Goal: Information Seeking & Learning: Learn about a topic

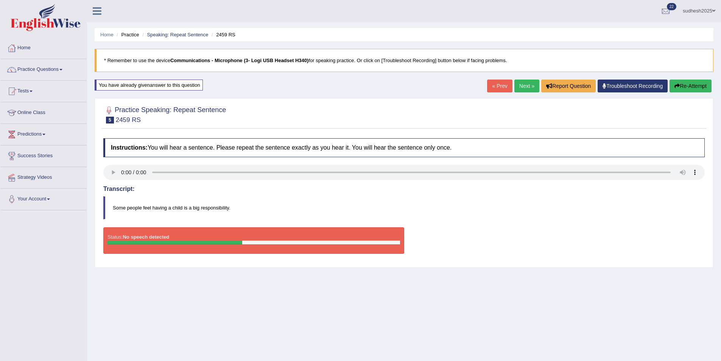
click at [627, 297] on div "Home Practice Speaking: Repeat Sentence 2459 RS * Remember to use the device Co…" at bounding box center [404, 189] width 634 height 379
click at [63, 217] on div "Toggle navigation Home Practice Questions Speaking Practice Read Aloud Repeat S…" at bounding box center [360, 197] width 721 height 394
click at [574, 317] on div "Home Practice Speaking: Repeat Sentence 2459 RS * Remember to use the device Co…" at bounding box center [404, 189] width 634 height 379
click at [202, 118] on h2 "Practice Speaking: Repeat Sentence 5 2459 RS" at bounding box center [164, 114] width 123 height 19
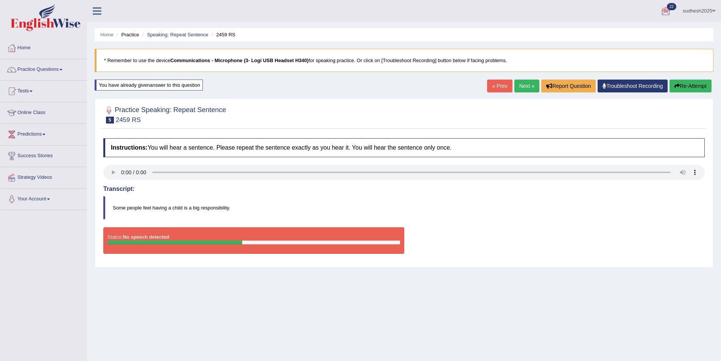
click at [689, 82] on button "Re-Attempt" at bounding box center [691, 86] width 42 height 13
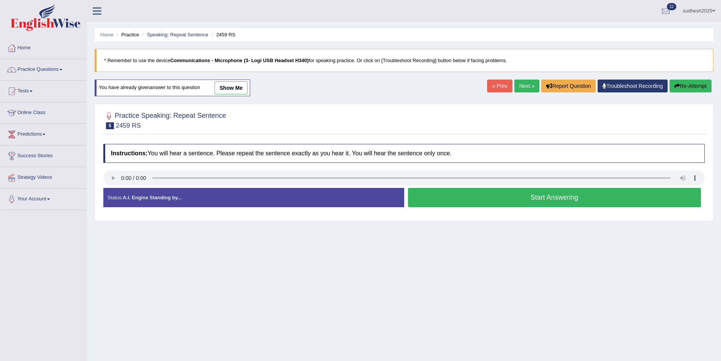
click at [483, 196] on button "Start Answering" at bounding box center [554, 197] width 293 height 19
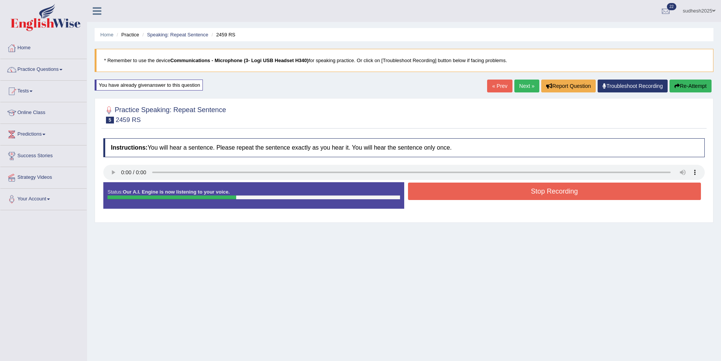
click at [509, 193] on button "Stop Recording" at bounding box center [554, 191] width 293 height 17
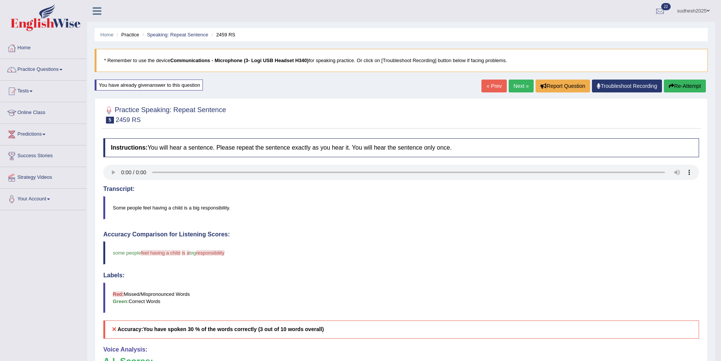
click at [521, 88] on link "Next »" at bounding box center [521, 86] width 25 height 13
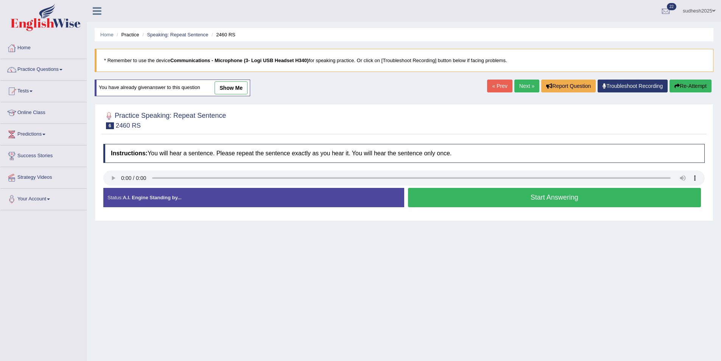
click at [550, 194] on button "Start Answering" at bounding box center [554, 197] width 293 height 19
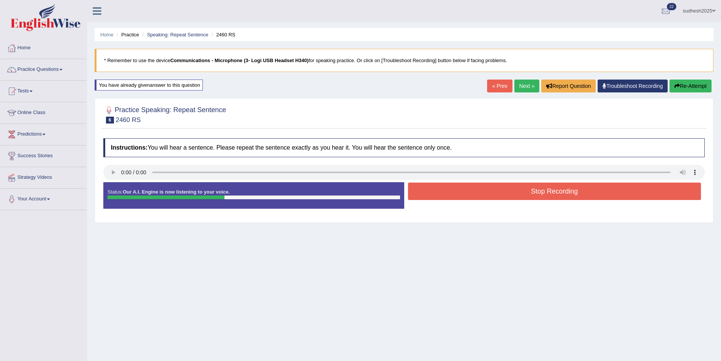
click at [550, 194] on button "Stop Recording" at bounding box center [554, 191] width 293 height 17
